Goal: Information Seeking & Learning: Find contact information

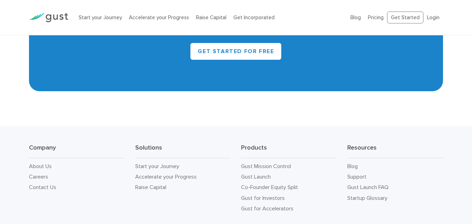
scroll to position [3142, 0]
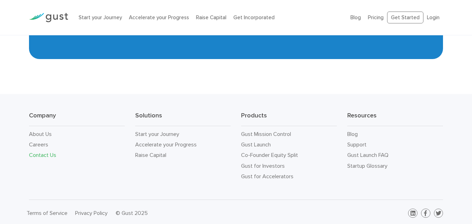
click at [35, 155] on link "Contact Us" at bounding box center [42, 155] width 27 height 7
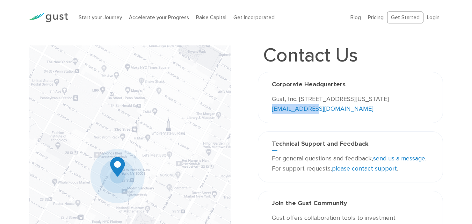
drag, startPoint x: 344, startPoint y: 106, endPoint x: 302, endPoint y: 108, distance: 41.6
click at [302, 108] on p "Gust, Inc. 188 Grand Street Second Floor New York, NY 10013 USA info@gust.com" at bounding box center [350, 104] width 157 height 20
copy link "info@gust.com"
